Goal: Information Seeking & Learning: Get advice/opinions

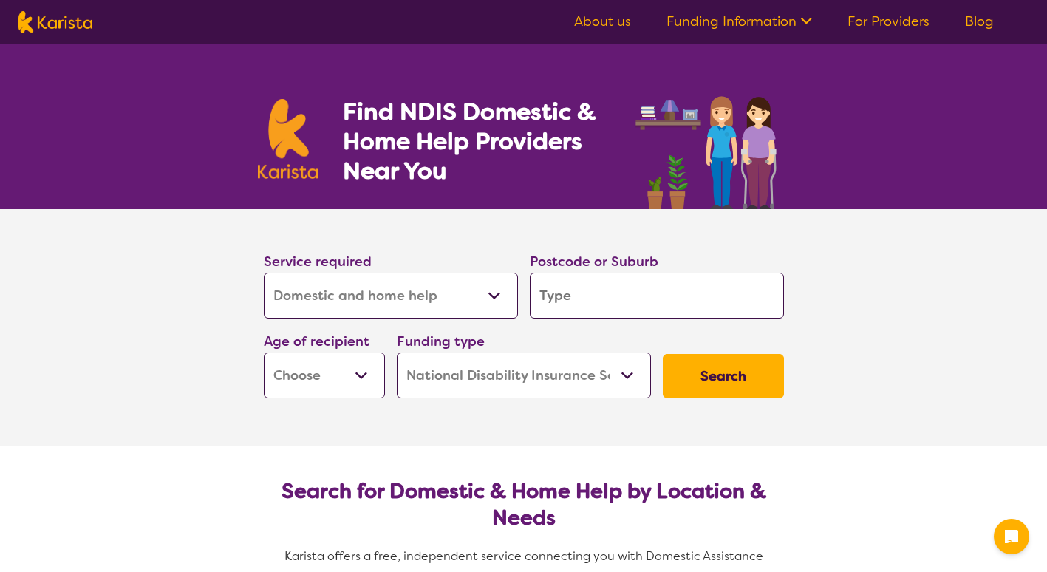
select select "Domestic and home help"
select select "NDIS"
select select "Domestic and home help"
select select "NDIS"
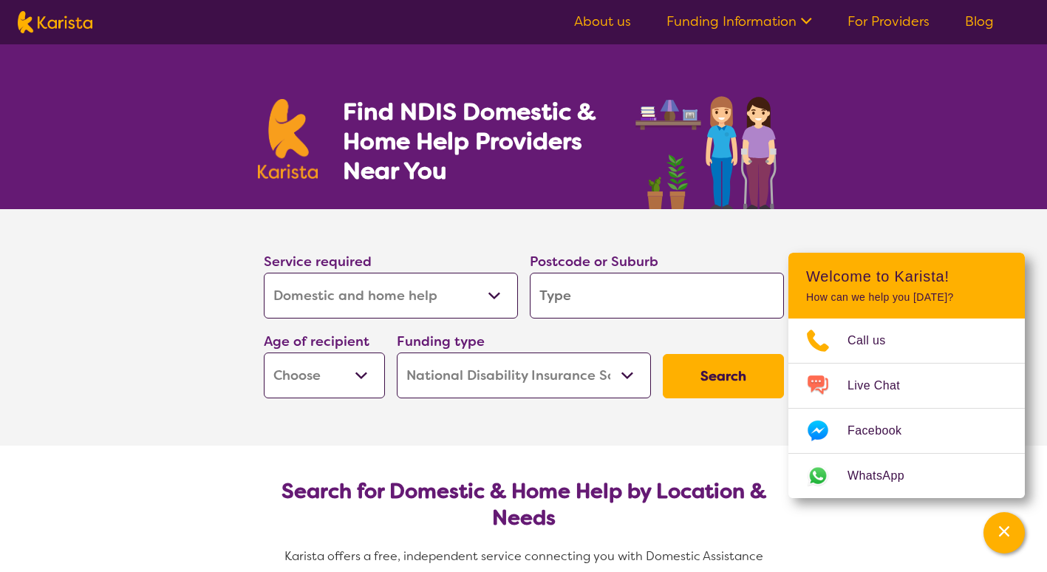
click at [612, 303] on input "search" at bounding box center [657, 296] width 254 height 46
type input "2"
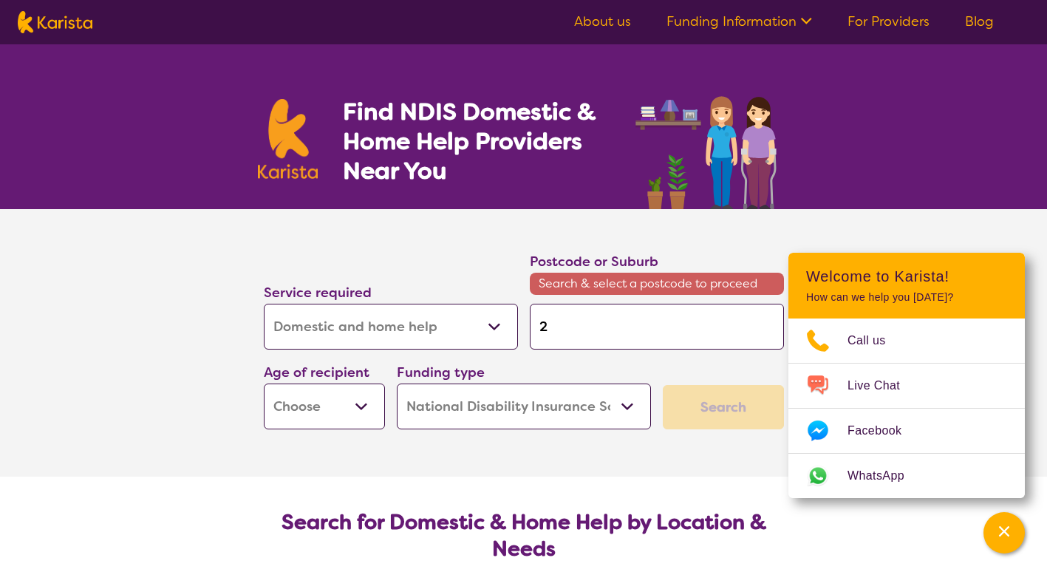
type input "20"
type input "206"
type input "2066"
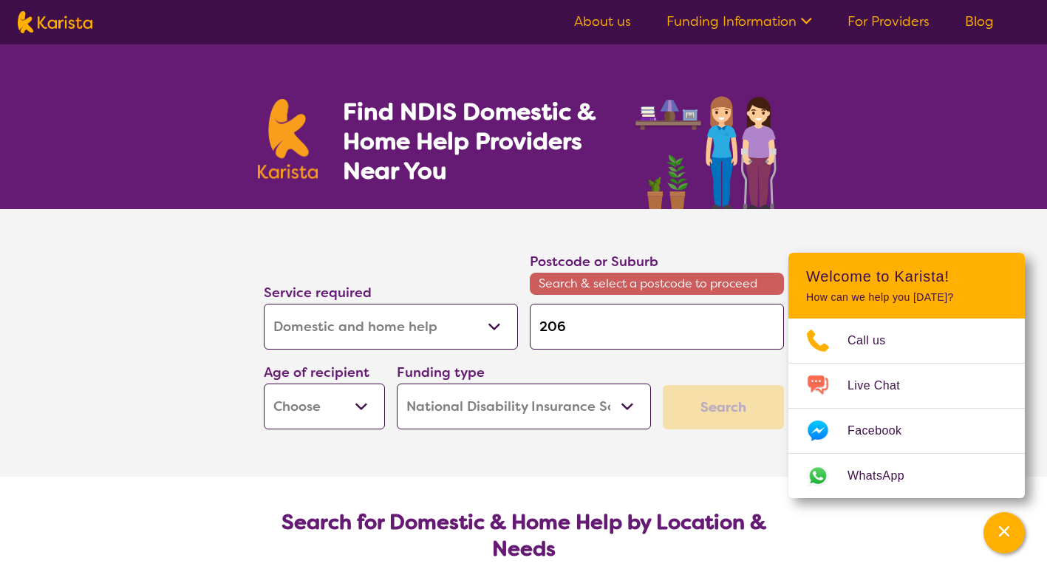
type input "2066"
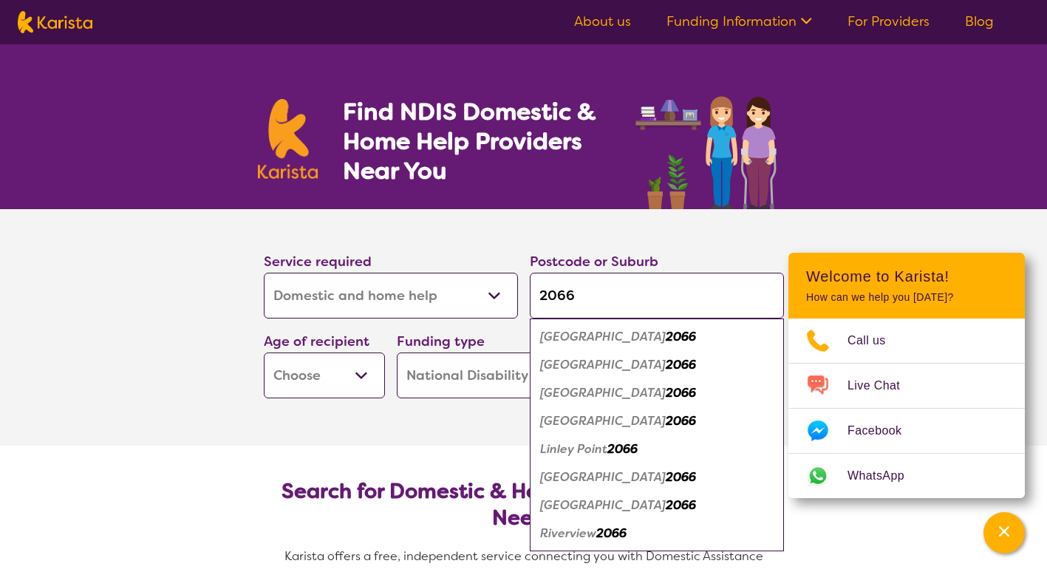
type input "2066"
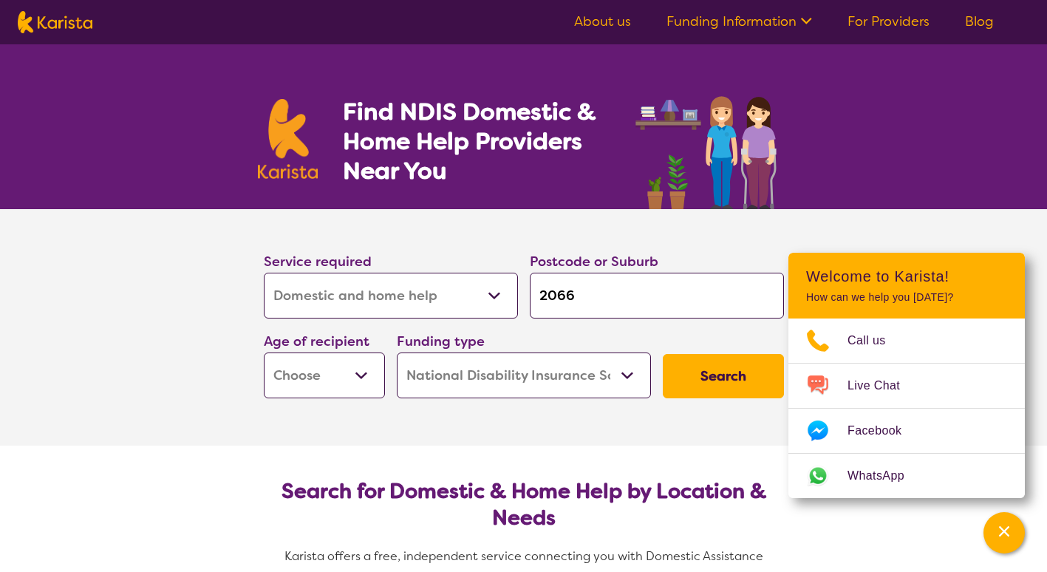
click at [369, 383] on select "Early Childhood - 0 to 9 Child - 10 to 11 Adolescent - 12 to 17 Adult - 18 to 6…" at bounding box center [324, 376] width 121 height 46
select select "AG"
click at [264, 353] on select "Early Childhood - 0 to 9 Child - 10 to 11 Adolescent - 12 to 17 Adult - 18 to 6…" at bounding box center [324, 376] width 121 height 46
select select "AG"
